Goal: Information Seeking & Learning: Learn about a topic

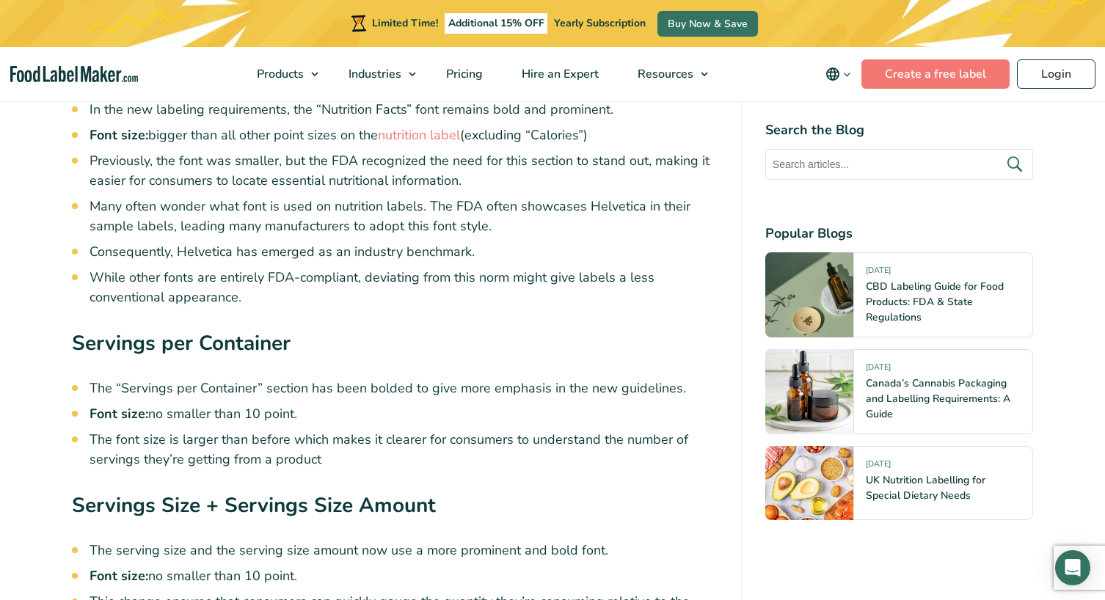
scroll to position [3229, 0]
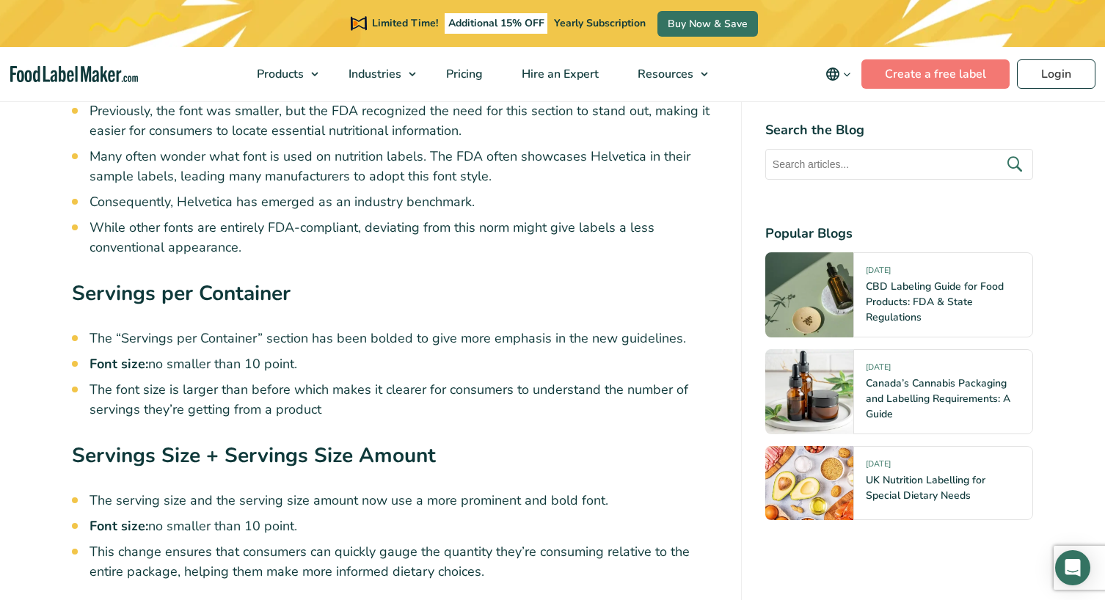
click at [335, 283] on h3 "Servings per Container" at bounding box center [395, 297] width 646 height 39
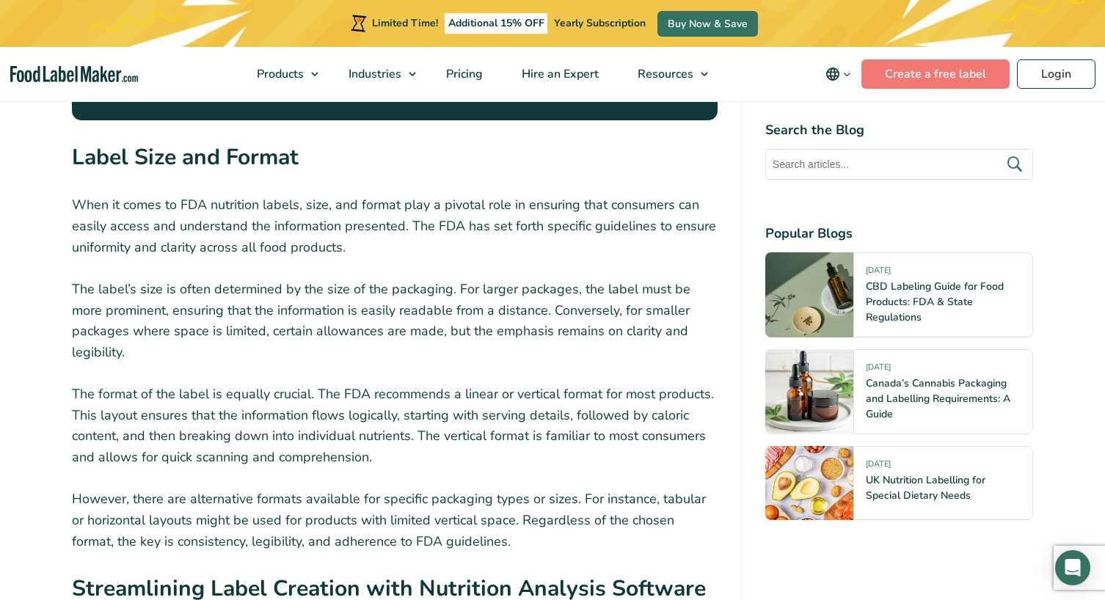
click at [361, 285] on p "The label’s size is often determined by the size of the packaging. For larger p…" at bounding box center [395, 321] width 646 height 84
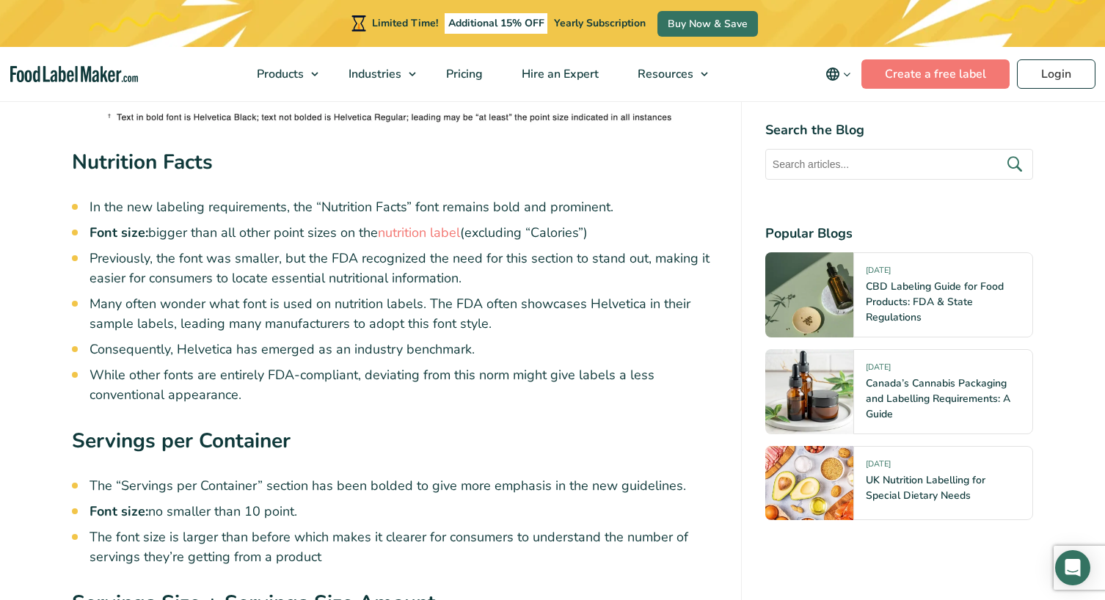
scroll to position [3082, 0]
drag, startPoint x: 269, startPoint y: 483, endPoint x: 429, endPoint y: 492, distance: 160.2
click at [429, 492] on li "The “Servings per Container” section has been bolded to give more emphasis in t…" at bounding box center [404, 486] width 628 height 20
click at [347, 490] on li "The “Servings per Container” section has been bolded to give more emphasis in t…" at bounding box center [404, 486] width 628 height 20
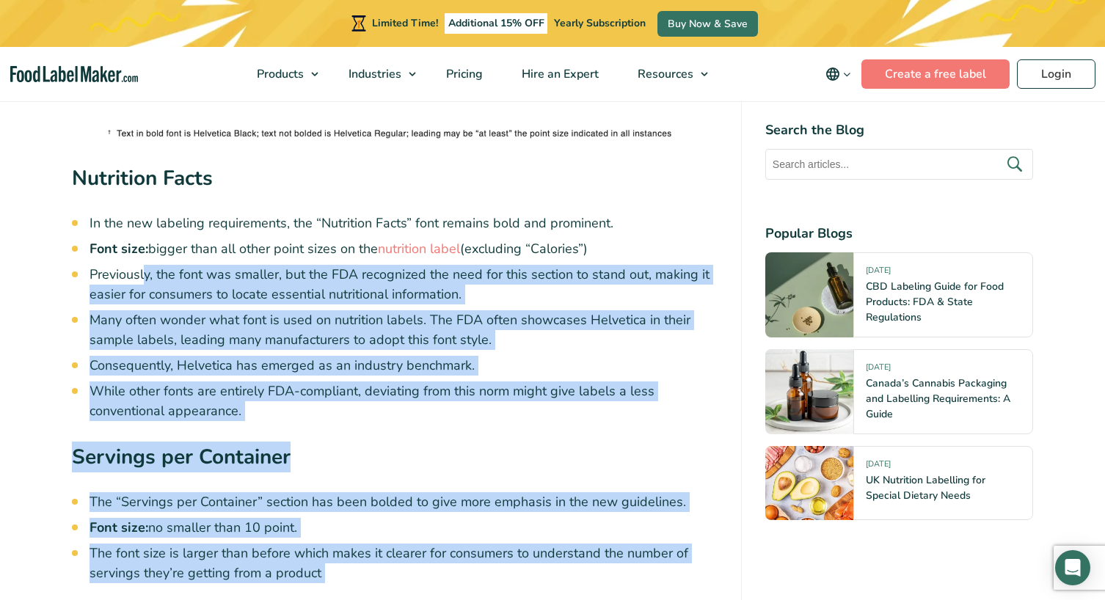
scroll to position [3009, 0]
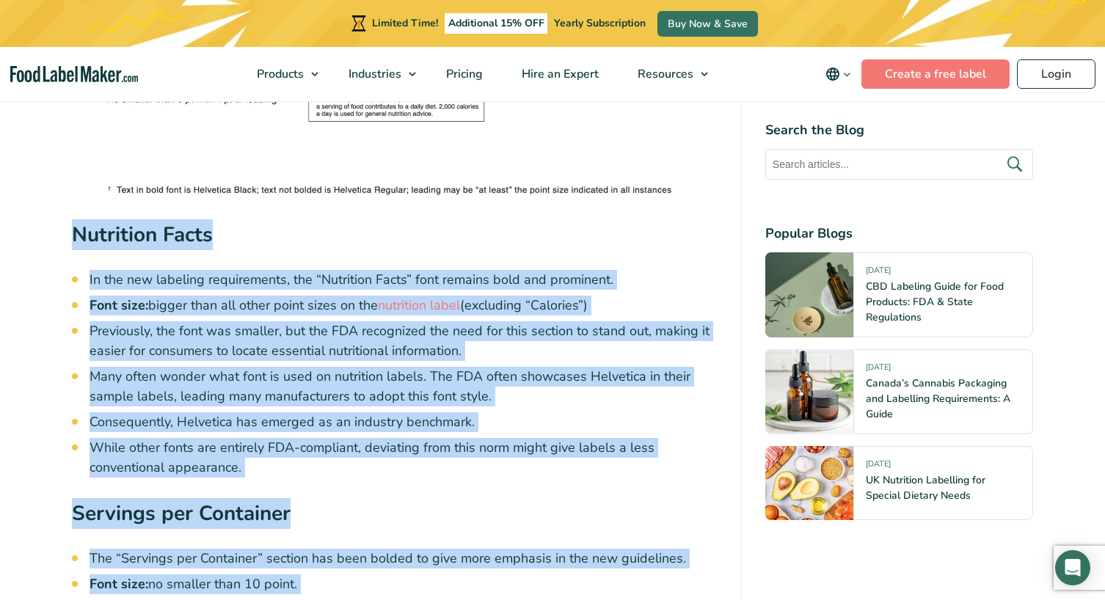
drag, startPoint x: 490, startPoint y: 505, endPoint x: 61, endPoint y: 219, distance: 515.5
copy div "Nutrition Facts In the new labeling requirements, the “Nutrition Facts” font re…"
click at [253, 327] on li "Previously, the font was smaller, but the FDA recognized the need for this sect…" at bounding box center [404, 341] width 628 height 40
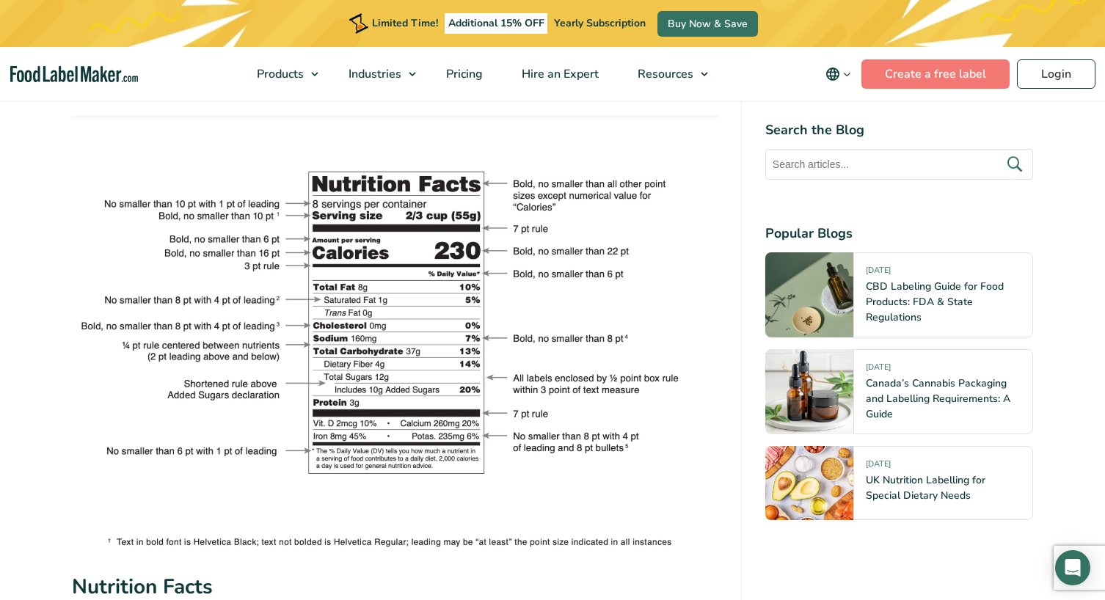
scroll to position [2715, 0]
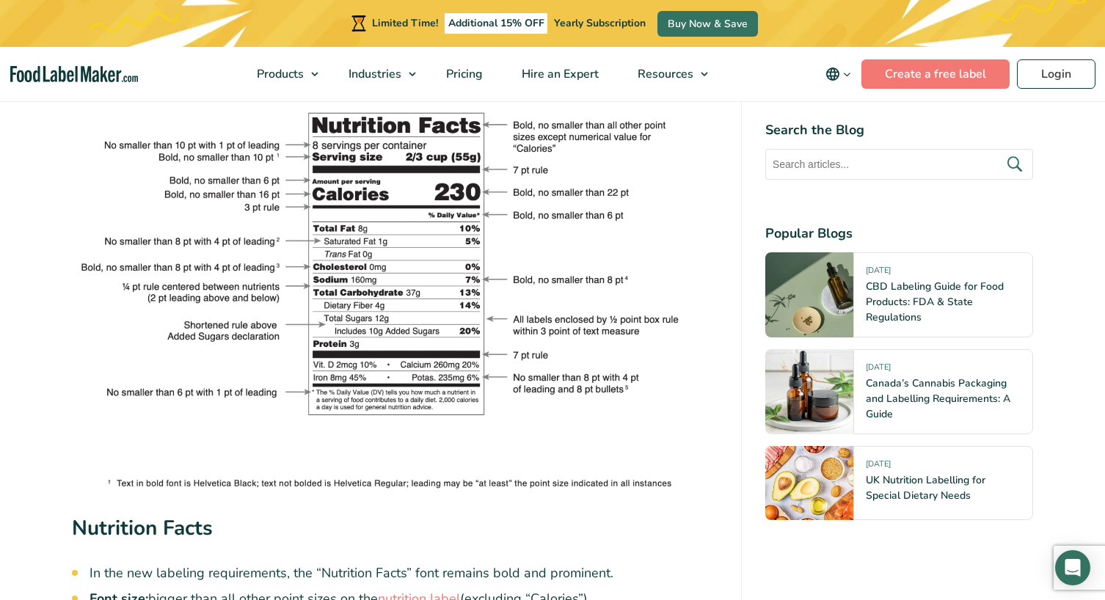
click at [302, 527] on h3 "Nutrition Facts" at bounding box center [395, 532] width 646 height 39
click at [229, 486] on img at bounding box center [395, 274] width 646 height 435
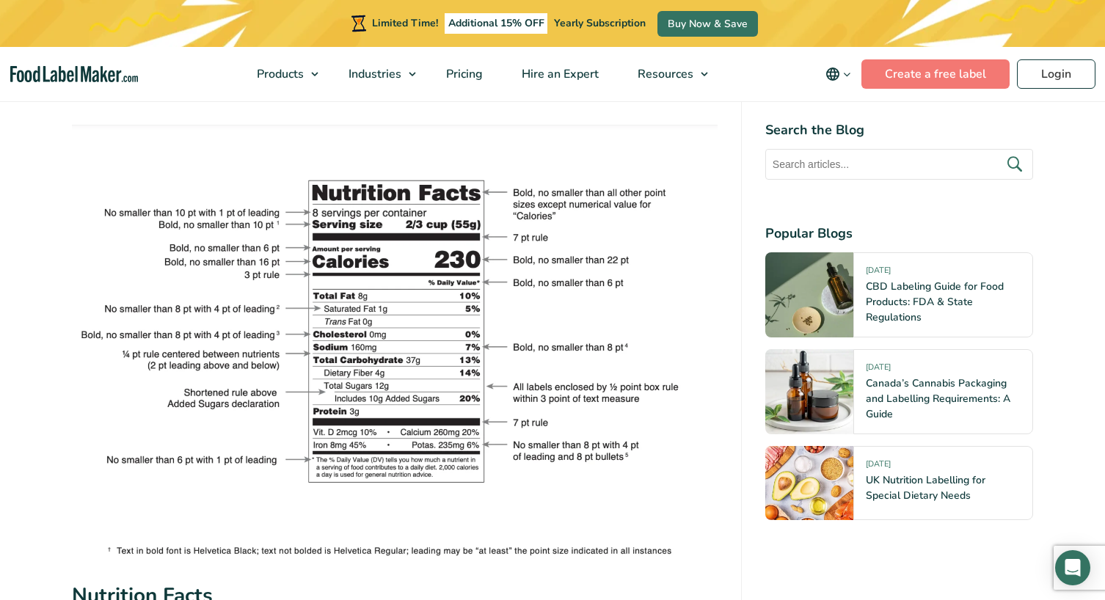
scroll to position [2642, 0]
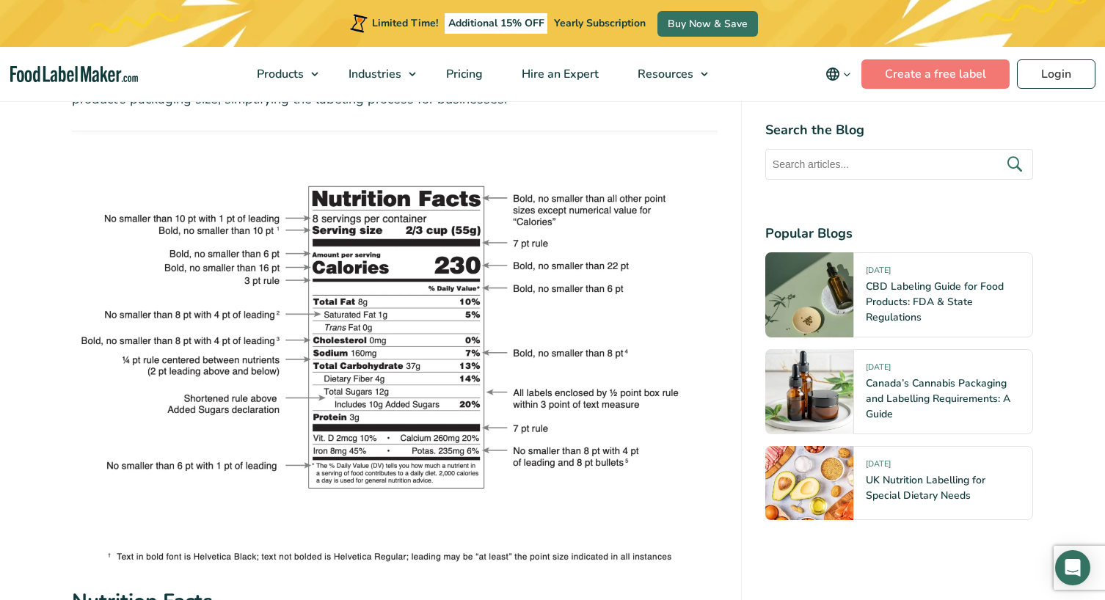
click at [368, 360] on img at bounding box center [395, 348] width 646 height 435
click at [356, 357] on img at bounding box center [395, 348] width 646 height 435
click at [608, 356] on img at bounding box center [395, 348] width 646 height 435
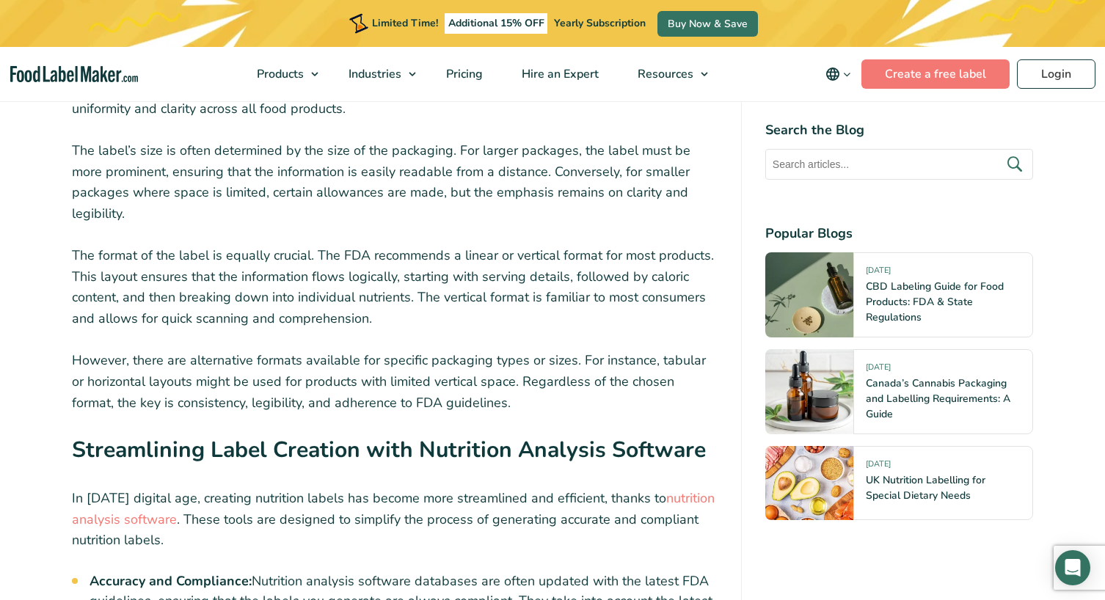
scroll to position [4990, 0]
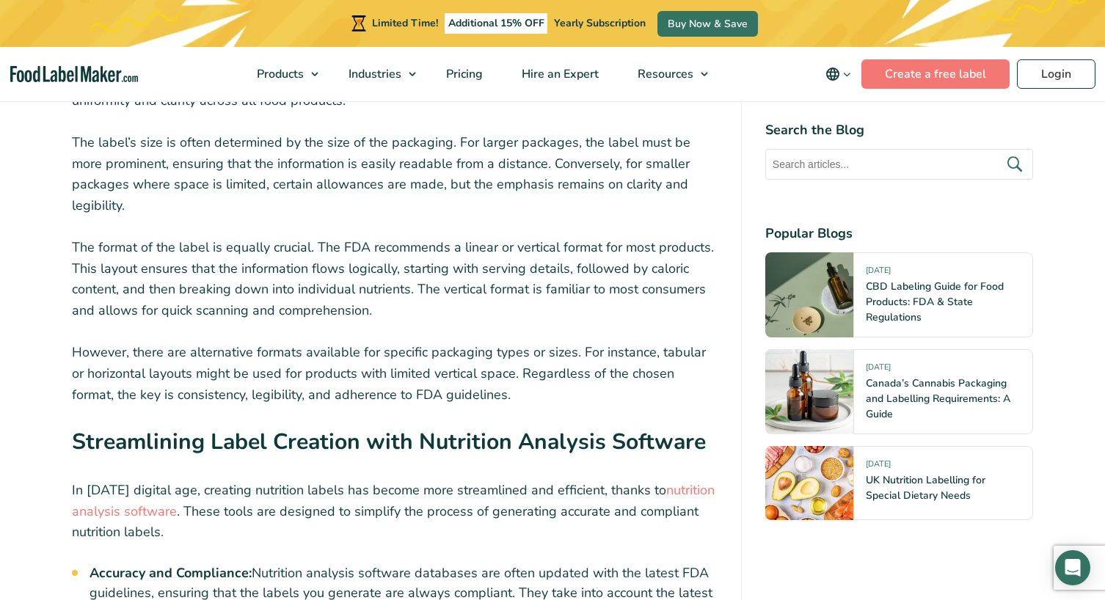
click at [495, 343] on p "However, there are alternative formats available for specific packaging types o…" at bounding box center [395, 373] width 646 height 63
click at [677, 342] on p "However, there are alternative formats available for specific packaging types o…" at bounding box center [395, 373] width 646 height 63
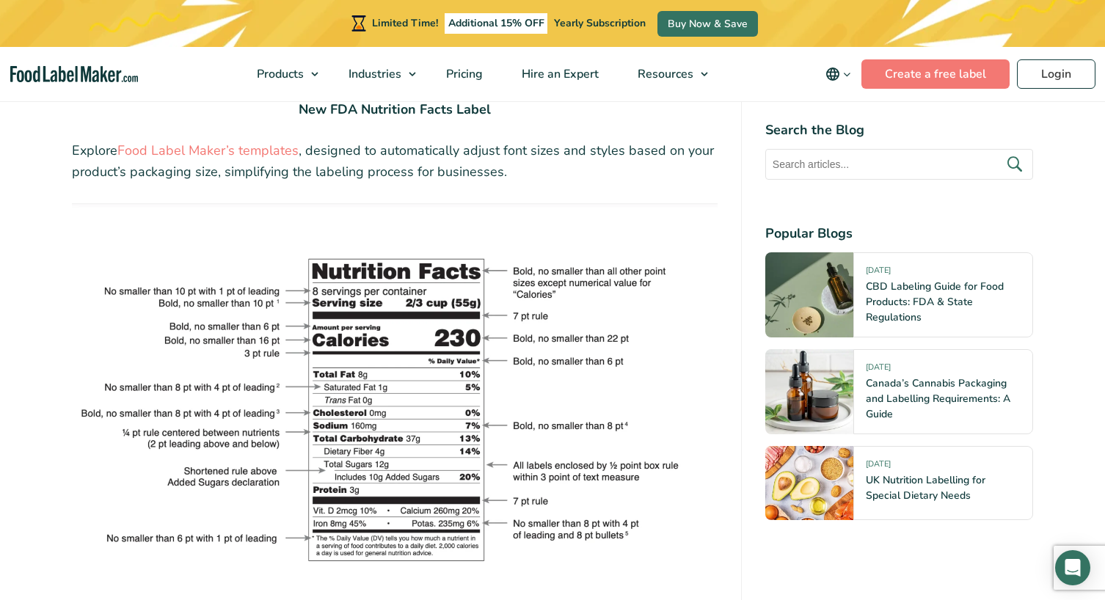
scroll to position [2568, 0]
click at [291, 363] on img at bounding box center [395, 421] width 646 height 435
